Goal: Check status: Check status

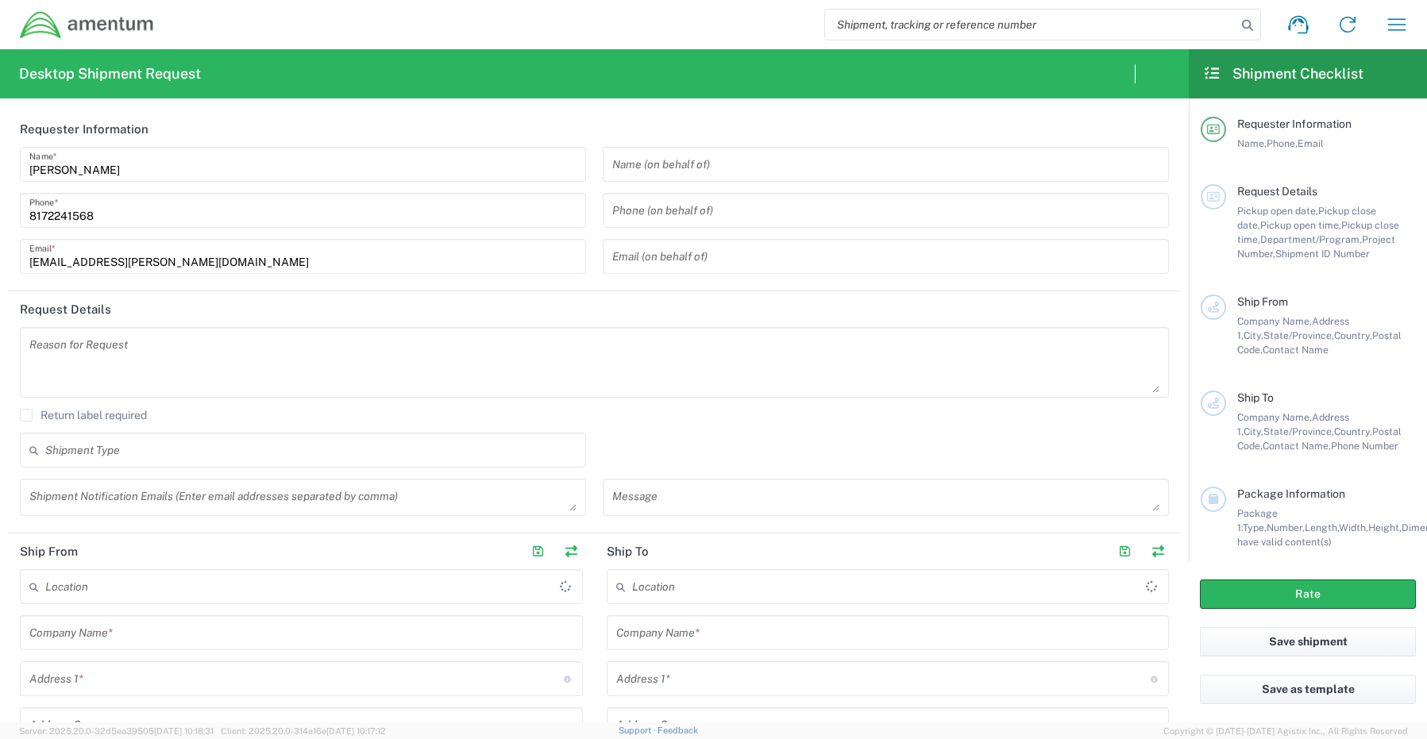
type input "[GEOGRAPHIC_DATA]"
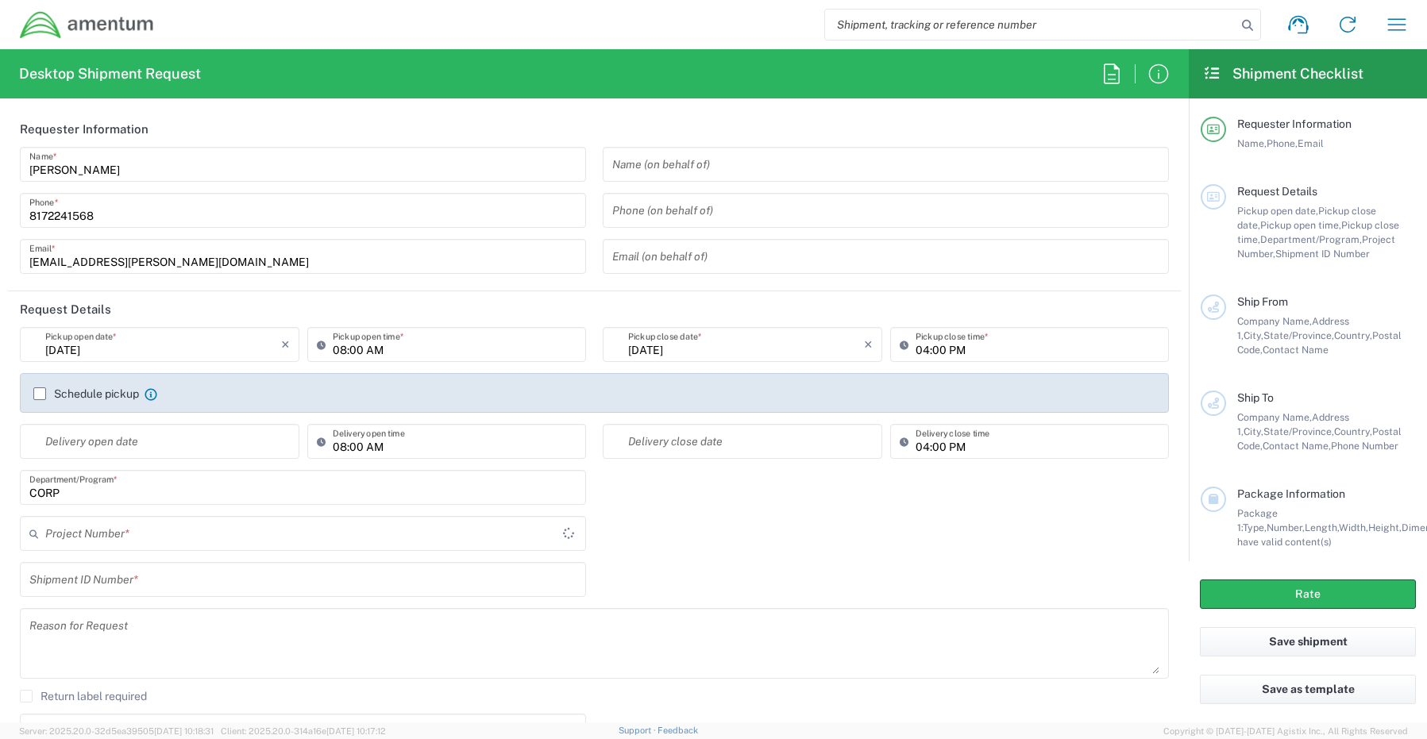
type input "CORP"
click at [1411, 17] on button "button" at bounding box center [1396, 25] width 38 height 38
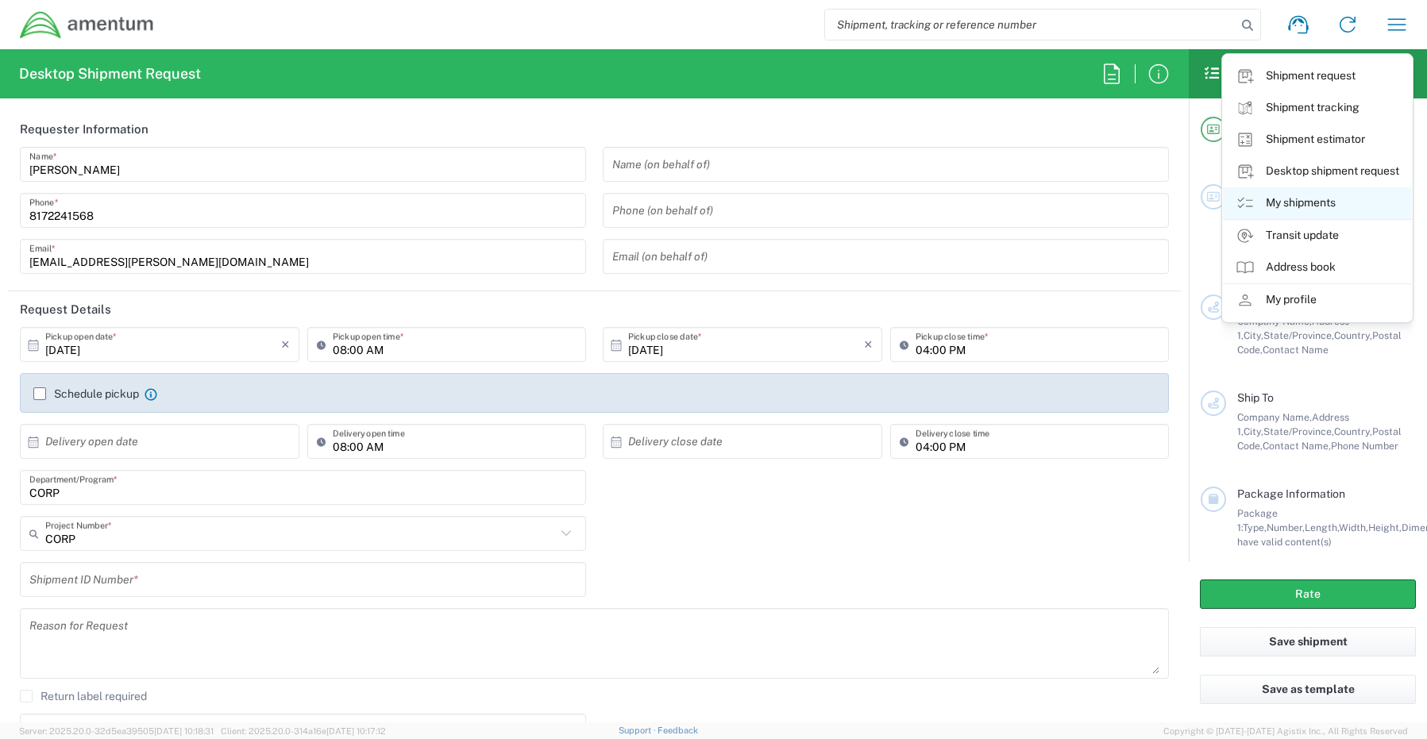
click at [1305, 205] on link "My shipments" at bounding box center [1317, 203] width 189 height 32
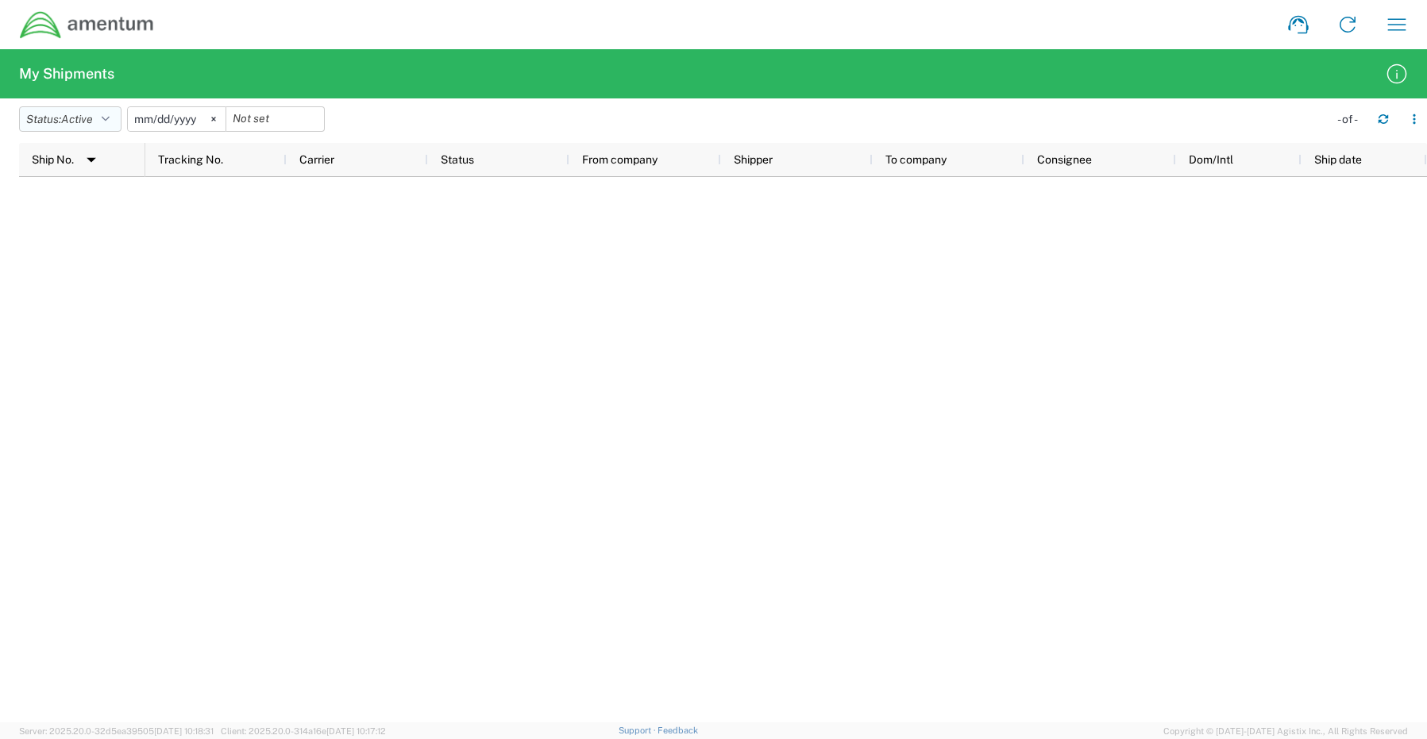
click at [108, 123] on button "Status: Active" at bounding box center [70, 118] width 102 height 25
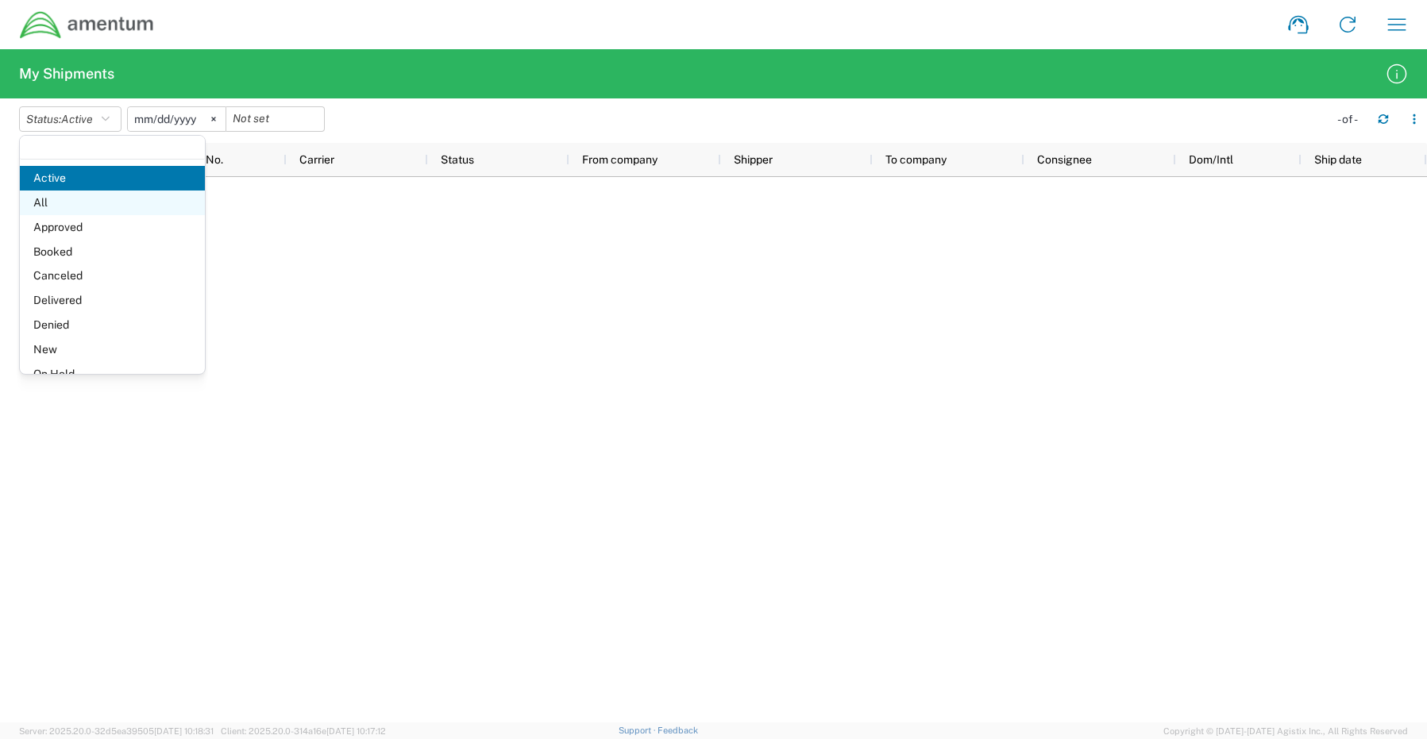
click at [92, 208] on span "All" at bounding box center [112, 203] width 185 height 25
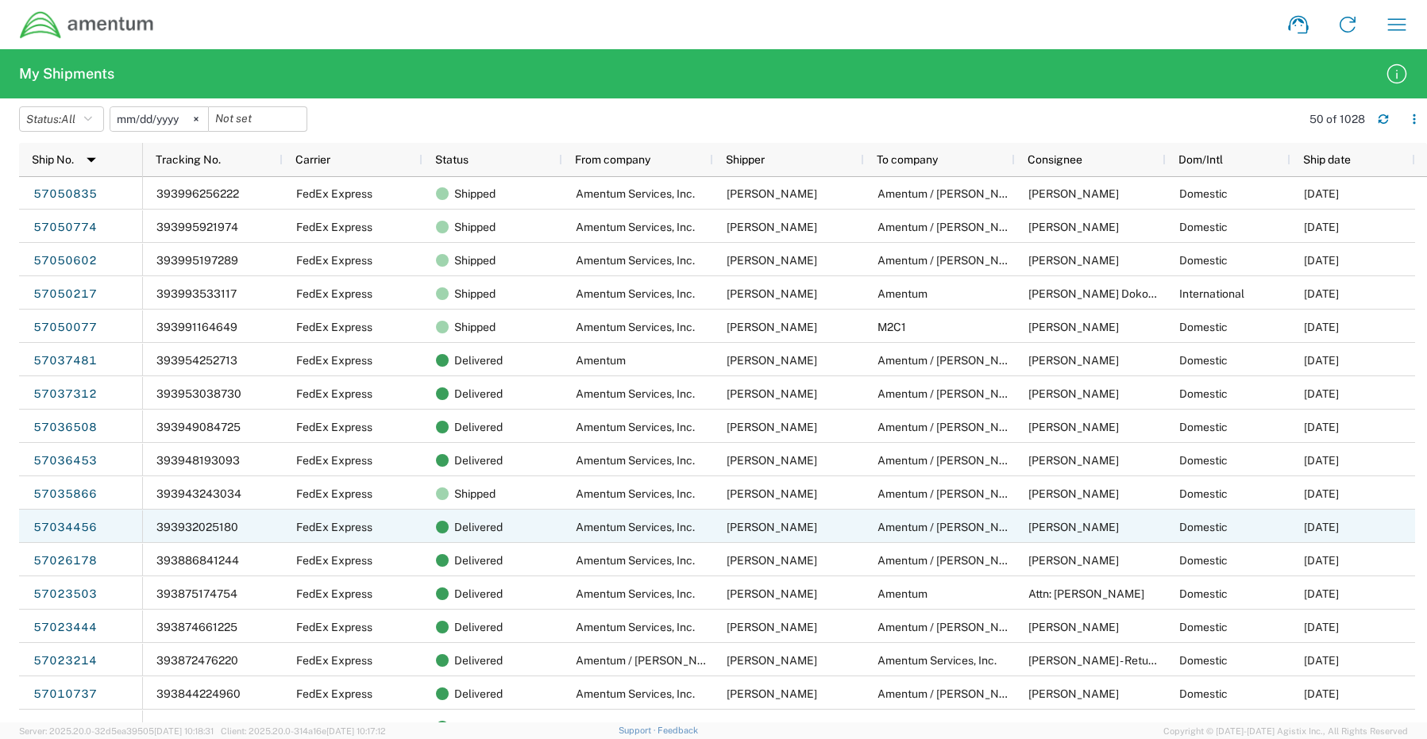
scroll to position [794, 0]
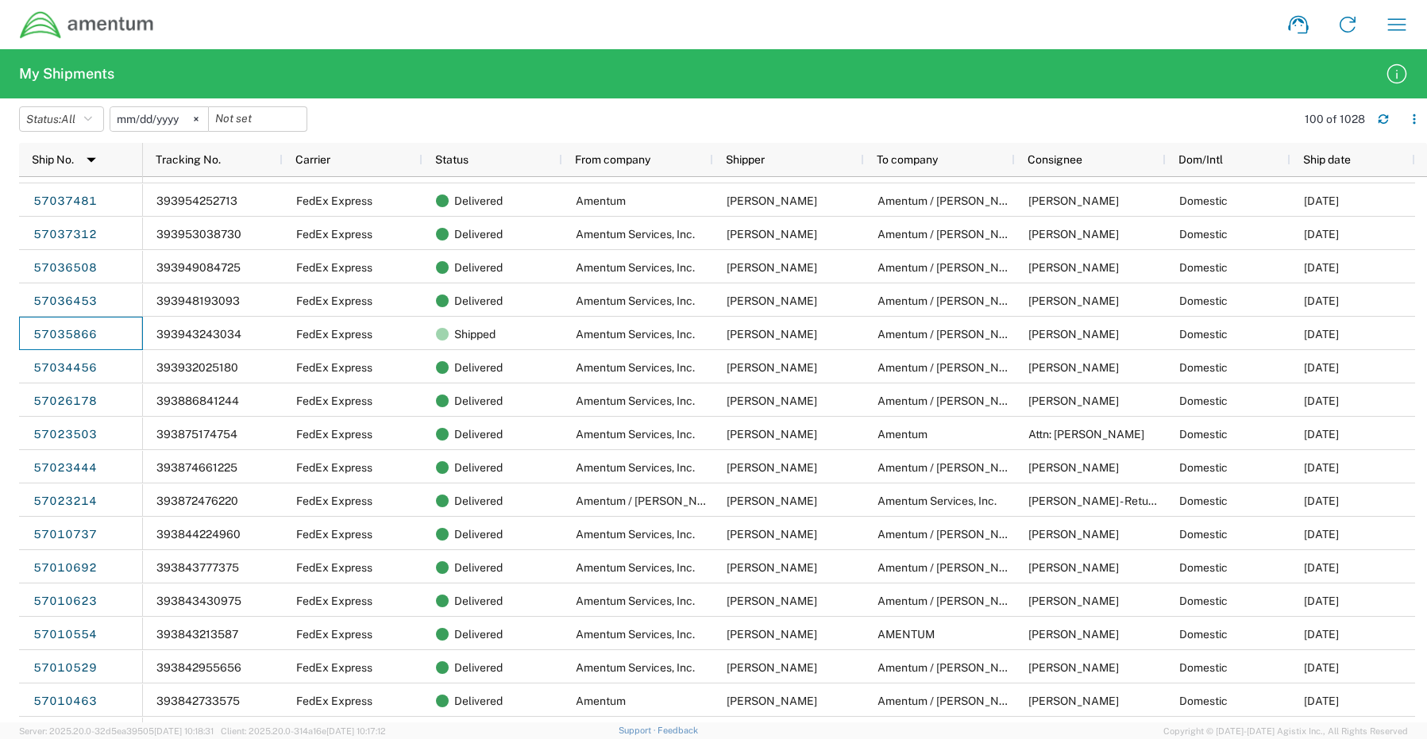
click at [74, 338] on link "57035866" at bounding box center [65, 334] width 65 height 25
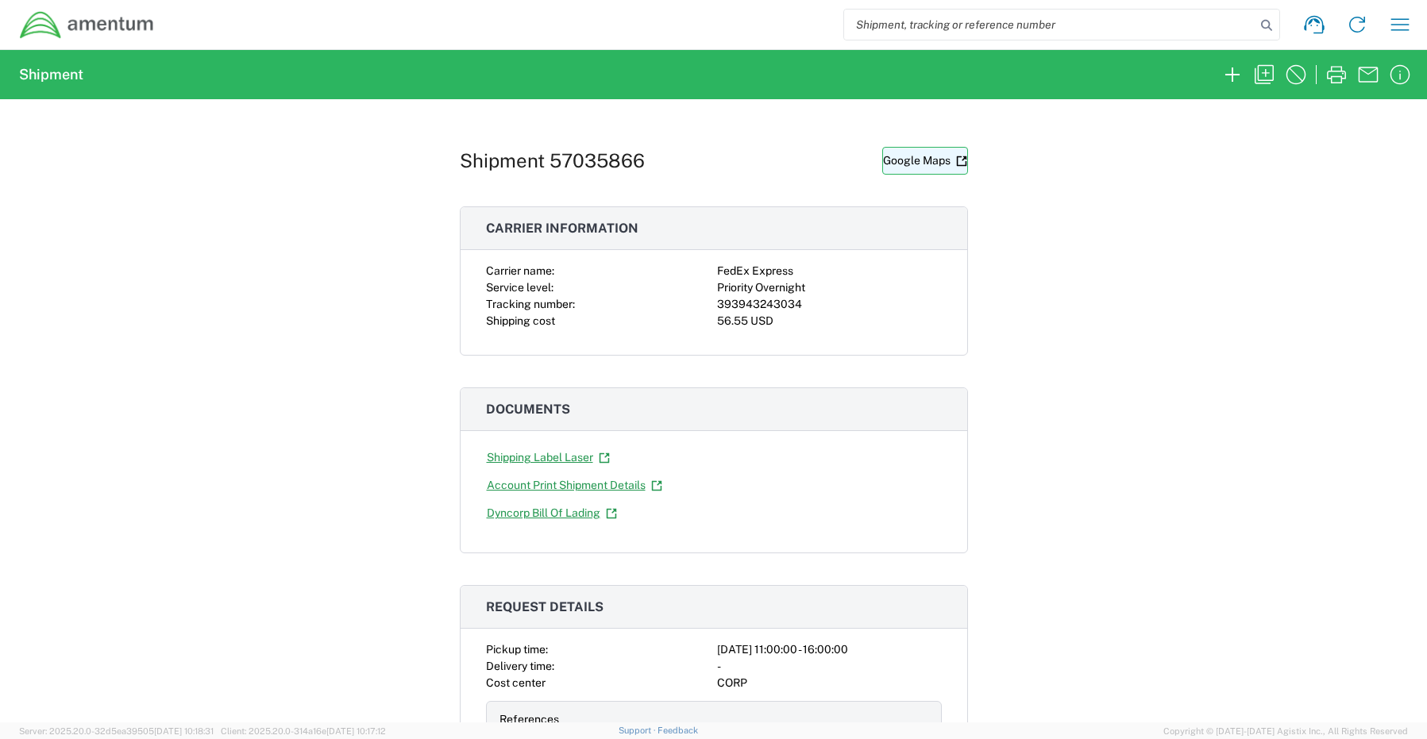
click at [916, 159] on link "Google Maps" at bounding box center [925, 161] width 86 height 28
